Goal: Check status: Check status

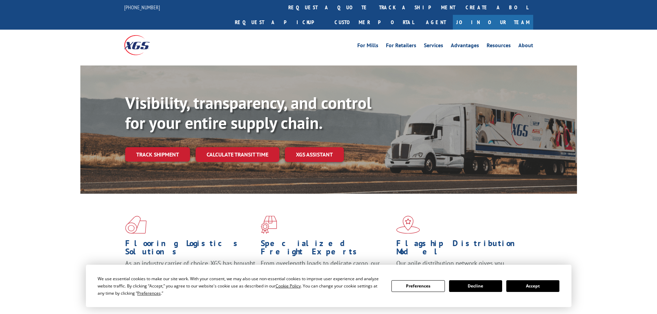
click at [155, 152] on div "Visibility, transparency, and control for your entire supply chain. Track shipm…" at bounding box center [351, 141] width 452 height 96
click at [149, 147] on link "Track shipment" at bounding box center [157, 154] width 65 height 14
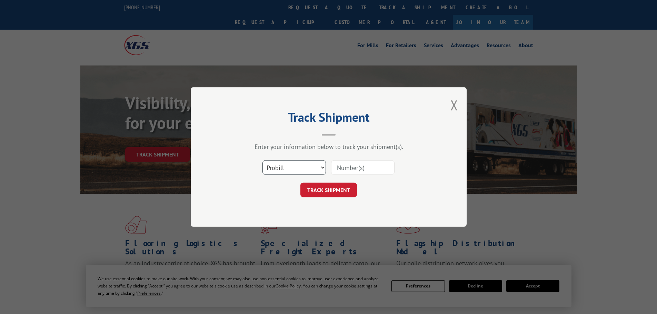
click at [306, 168] on select "Select category... Probill BOL PO" at bounding box center [293, 167] width 63 height 14
select select "bol"
click at [262, 160] on select "Select category... Probill BOL PO" at bounding box center [293, 167] width 63 height 14
click at [359, 168] on input at bounding box center [362, 167] width 63 height 14
paste input "16137171"
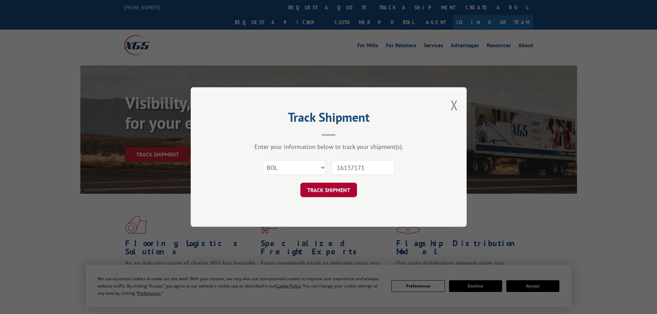
type input "16137171"
click at [327, 192] on button "TRACK SHIPMENT" at bounding box center [328, 190] width 57 height 14
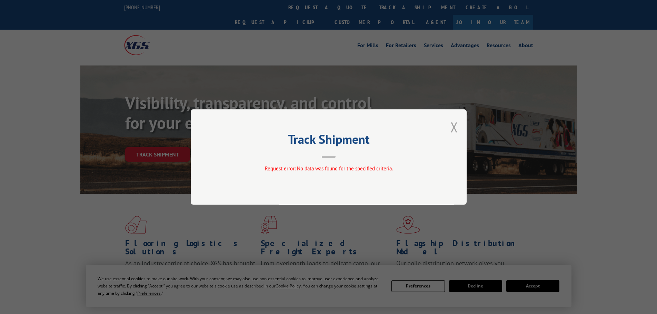
click at [451, 128] on button "Close modal" at bounding box center [454, 127] width 8 height 18
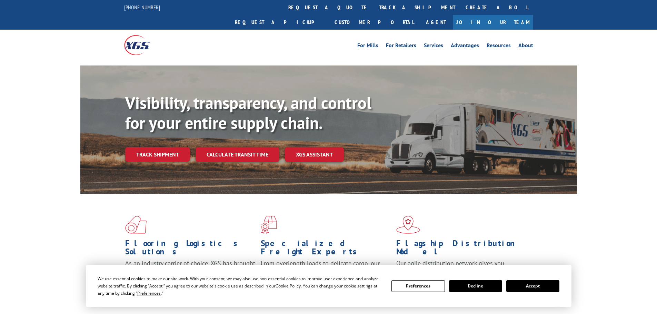
click at [150, 147] on link "Track shipment" at bounding box center [157, 154] width 65 height 14
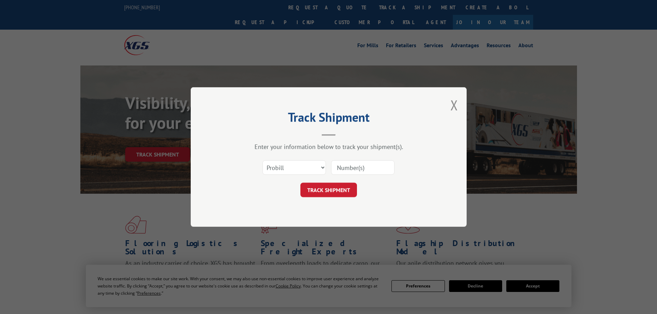
click at [351, 166] on input at bounding box center [362, 167] width 63 height 14
paste input "16137171"
type input "16137171"
click at [343, 188] on button "TRACK SHIPMENT" at bounding box center [328, 190] width 57 height 14
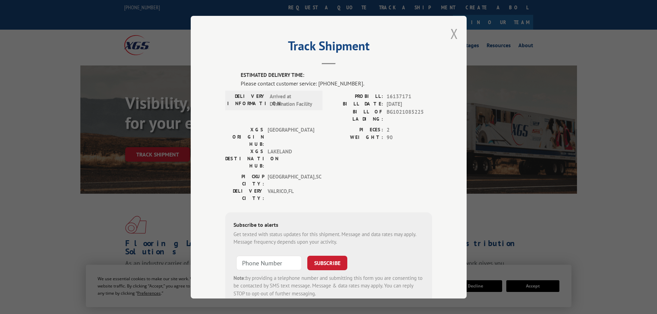
click at [450, 32] on button "Close modal" at bounding box center [454, 33] width 8 height 18
